Goal: Task Accomplishment & Management: Use online tool/utility

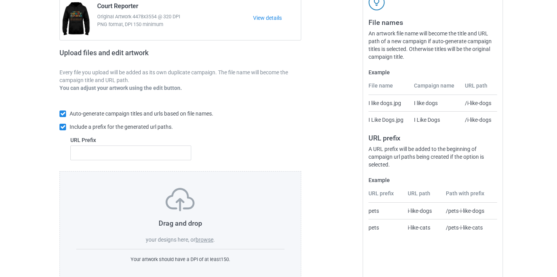
scroll to position [83, 0]
click at [205, 238] on label "browse" at bounding box center [204, 239] width 18 height 6
click at [0, 0] on input "browse" at bounding box center [0, 0] width 0 height 0
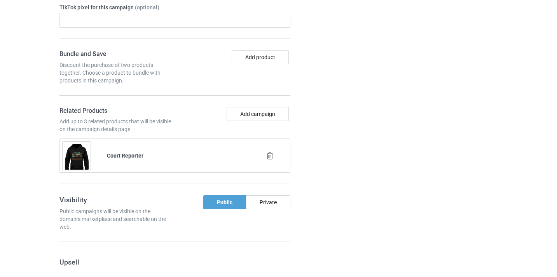
scroll to position [583, 0]
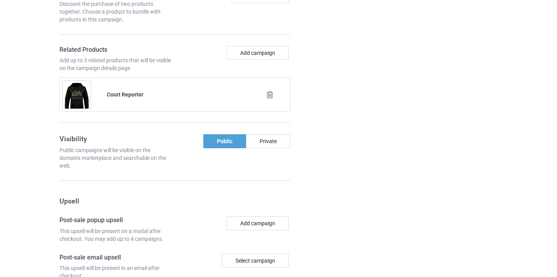
click at [271, 94] on icon at bounding box center [270, 94] width 10 height 8
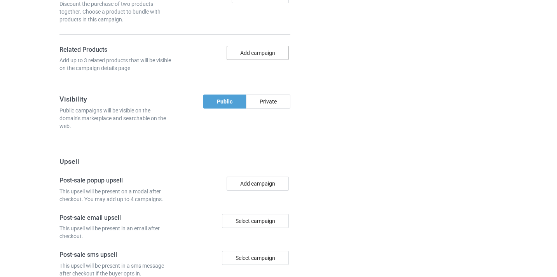
click at [254, 51] on button "Add campaign" at bounding box center [257, 53] width 62 height 14
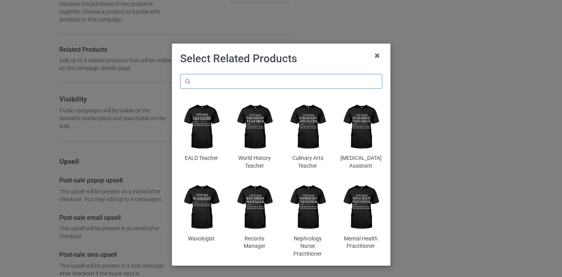
click at [273, 78] on input "text" at bounding box center [281, 81] width 202 height 15
paste input "School [MEDICAL_DATA]"
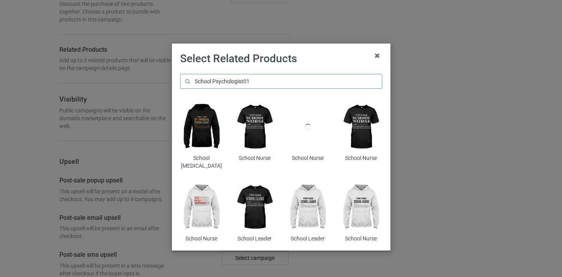
type input "School Psychologist01"
click at [207, 124] on img at bounding box center [201, 126] width 42 height 53
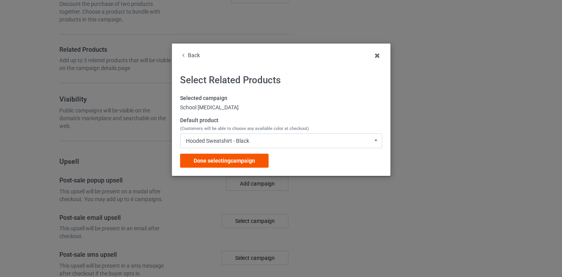
click at [252, 164] on div "Done selecting campaign" at bounding box center [224, 160] width 89 height 14
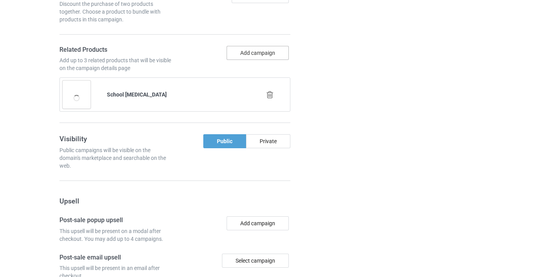
click at [265, 57] on button "Add campaign" at bounding box center [257, 53] width 62 height 14
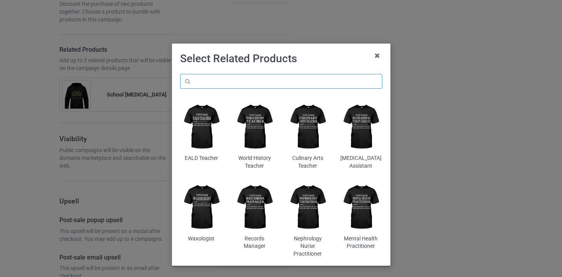
click at [267, 77] on input "text" at bounding box center [281, 81] width 202 height 15
paste input "School [MEDICAL_DATA]"
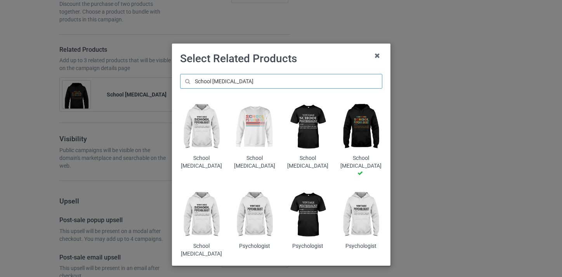
type input "School [MEDICAL_DATA]"
click at [268, 128] on img at bounding box center [254, 126] width 42 height 53
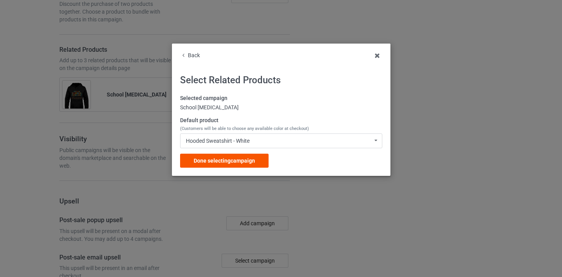
click at [246, 159] on span "Done selecting campaign" at bounding box center [224, 160] width 61 height 6
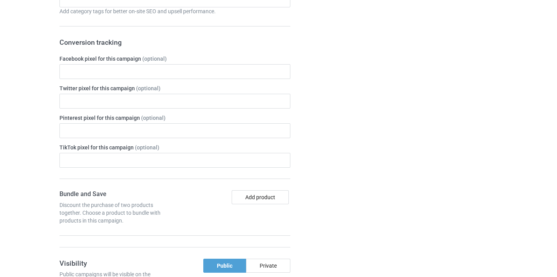
scroll to position [24, 0]
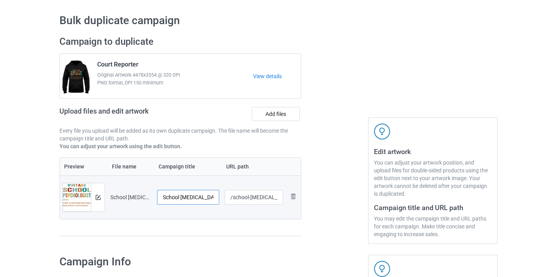
click at [194, 196] on input "School [MEDICAL_DATA]-Awesome" at bounding box center [188, 197] width 62 height 15
drag, startPoint x: 194, startPoint y: 196, endPoint x: 223, endPoint y: 199, distance: 29.3
click at [223, 199] on tr "Preview and edit artwork School [MEDICAL_DATA]-Awesome.png School [MEDICAL_DATA…" at bounding box center [180, 196] width 241 height 43
click at [204, 197] on input "School [MEDICAL_DATA]-Awesome" at bounding box center [188, 197] width 62 height 15
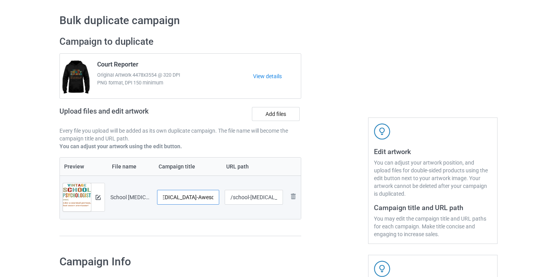
click at [204, 197] on input "School [MEDICAL_DATA]-Awesome" at bounding box center [188, 197] width 62 height 15
type input "School [MEDICAL_DATA]"
click at [249, 199] on input "/school-[MEDICAL_DATA]-awesome" at bounding box center [253, 197] width 59 height 15
drag, startPoint x: 249, startPoint y: 199, endPoint x: 289, endPoint y: 202, distance: 40.5
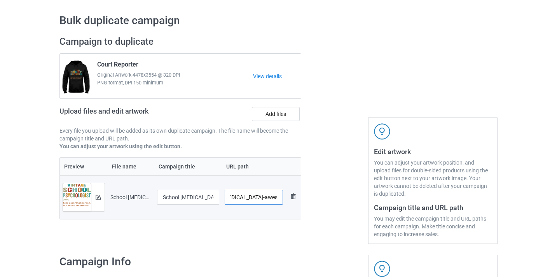
click at [290, 202] on tr "Preview and edit artwork School [MEDICAL_DATA]-Awesome.png School [MEDICAL_DATA…" at bounding box center [180, 196] width 241 height 43
click at [268, 199] on input "/school-[MEDICAL_DATA]-awesome" at bounding box center [253, 197] width 59 height 15
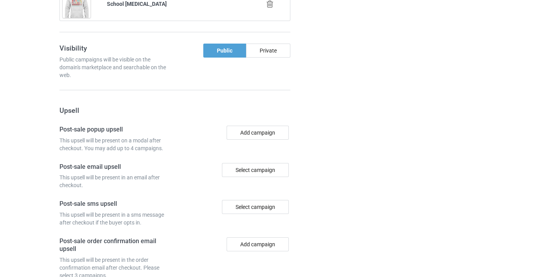
scroll to position [797, 0]
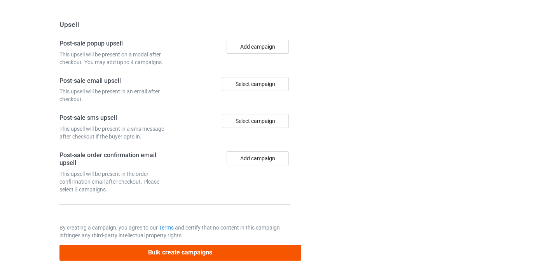
type input "/school-psychologist9"
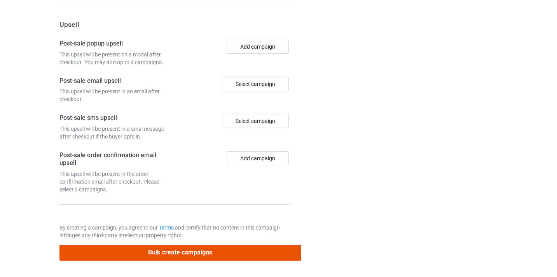
click at [256, 250] on button "Bulk create campaigns" at bounding box center [180, 252] width 242 height 16
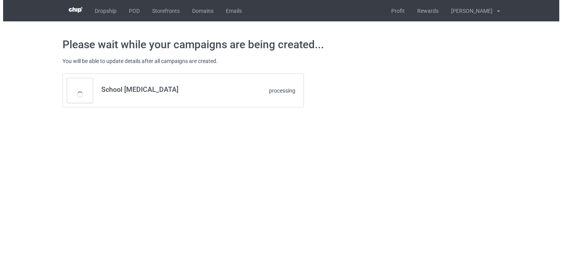
scroll to position [0, 0]
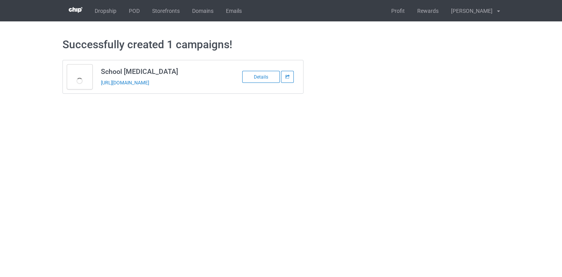
click at [162, 79] on div "[URL][DOMAIN_NAME]" at bounding box center [155, 82] width 109 height 8
click at [149, 82] on link "[URL][DOMAIN_NAME]" at bounding box center [125, 83] width 48 height 6
